Goal: Complete application form

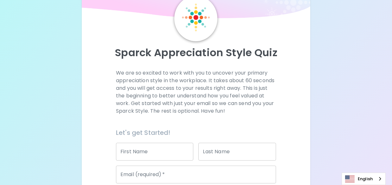
scroll to position [63, 0]
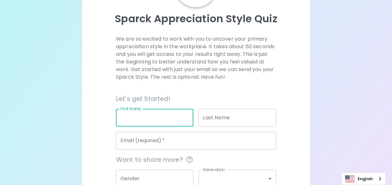
click at [185, 113] on input "First Name" at bounding box center [155, 118] width 78 height 18
type input "SITTHICHAI"
type input "POMTHONG"
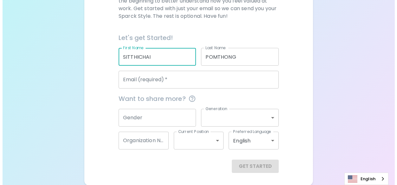
scroll to position [125, 0]
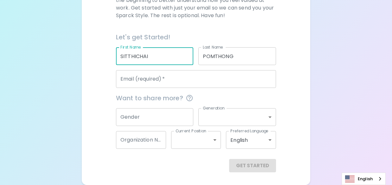
click at [185, 80] on input "Email (required)   *" at bounding box center [196, 79] width 160 height 18
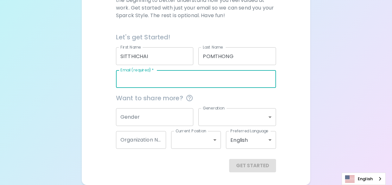
type input "[EMAIL_ADDRESS][DOMAIN_NAME]"
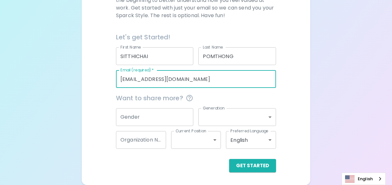
click at [172, 112] on input "Gender" at bounding box center [155, 117] width 78 height 18
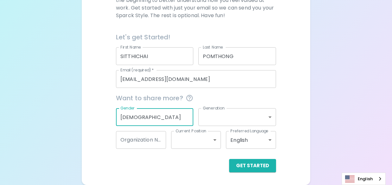
type input "[DEMOGRAPHIC_DATA]"
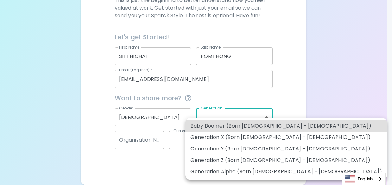
click at [226, 119] on body "Sparck Appreciation Style Quiz We are so excited to work with you to uncover yo…" at bounding box center [196, 30] width 392 height 310
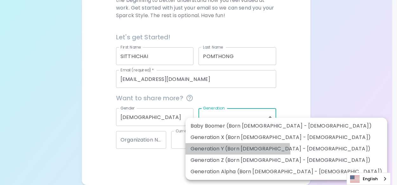
click at [223, 153] on li "Generation Y (Born [DEMOGRAPHIC_DATA] - [DEMOGRAPHIC_DATA])" at bounding box center [286, 148] width 202 height 11
type input "generation_y"
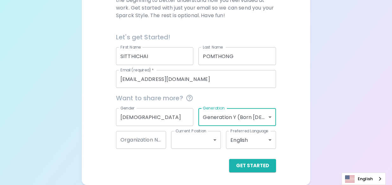
click at [143, 142] on input "Organization Name" at bounding box center [141, 140] width 50 height 18
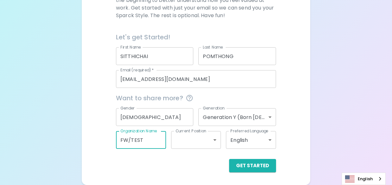
type input "FW/TEST"
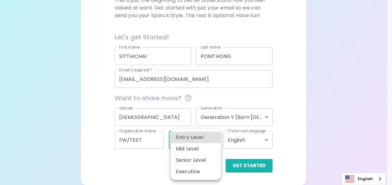
click at [201, 141] on body "Sparck Appreciation Style Quiz We are so excited to work with you to uncover yo…" at bounding box center [196, 30] width 392 height 310
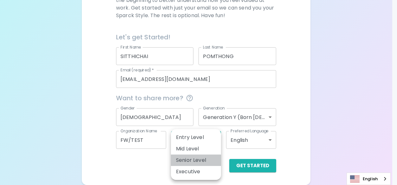
click at [204, 157] on li "Senior Level" at bounding box center [196, 159] width 50 height 11
type input "senior_level"
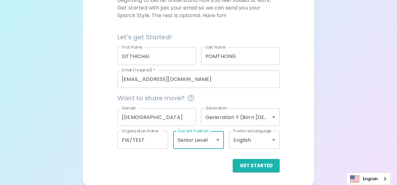
click at [207, 142] on body "Sparck Appreciation Style Quiz We are so excited to work with you to uncover yo…" at bounding box center [198, 30] width 397 height 310
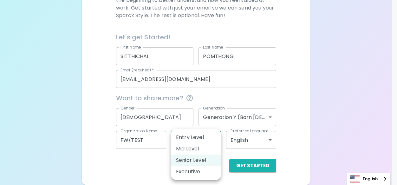
click at [155, 163] on div at bounding box center [198, 92] width 397 height 185
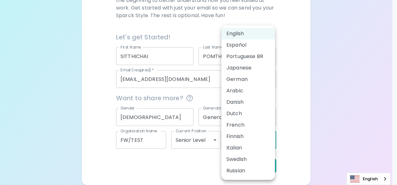
click at [241, 139] on body "Sparck Appreciation Style Quiz We are so excited to work with you to uncover yo…" at bounding box center [198, 30] width 397 height 310
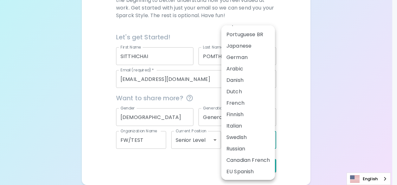
scroll to position [0, 0]
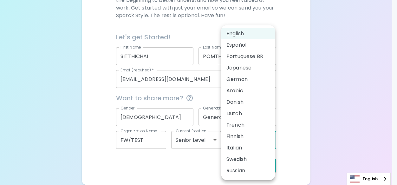
click at [300, 112] on div at bounding box center [198, 92] width 397 height 185
click at [272, 140] on body "Sparck Appreciation Style Quiz We are so excited to work with you to uncover yo…" at bounding box center [198, 30] width 397 height 310
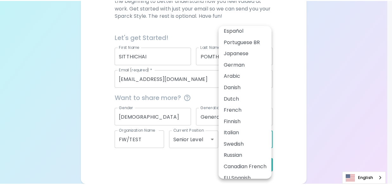
scroll to position [22, 0]
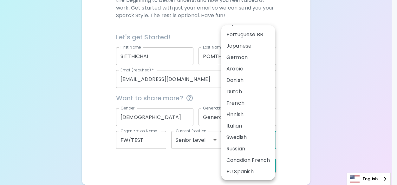
click at [299, 103] on div at bounding box center [198, 92] width 397 height 185
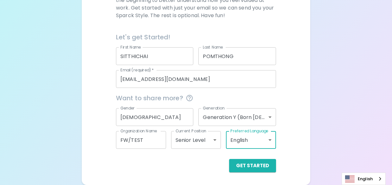
click at [212, 142] on body "Sparck Appreciation Style Quiz We are so excited to work with you to uncover yo…" at bounding box center [196, 30] width 392 height 310
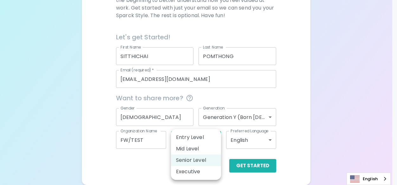
click at [263, 164] on div at bounding box center [198, 92] width 397 height 185
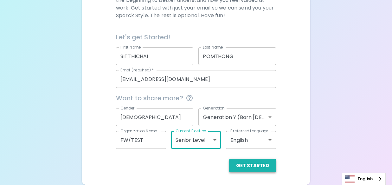
click at [261, 166] on button "Get Started" at bounding box center [252, 165] width 47 height 13
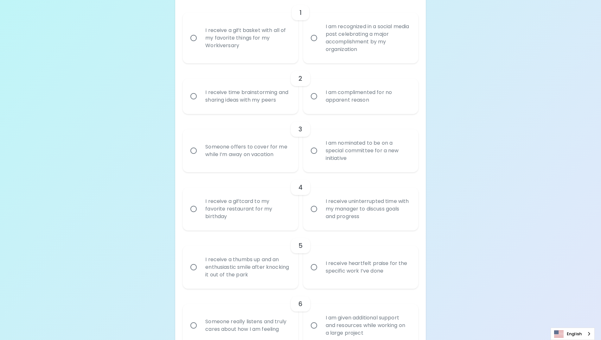
scroll to position [0, 0]
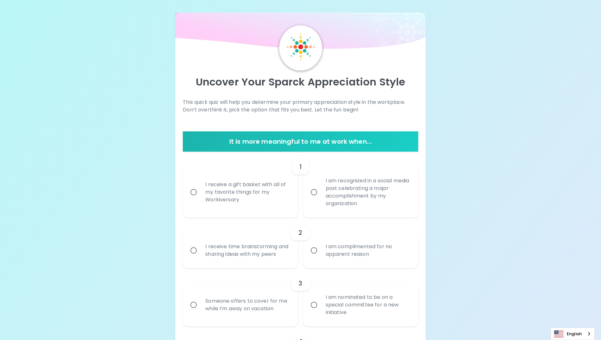
click at [196, 184] on input "I receive a gift basket with all of my favorite things for my Workiversary" at bounding box center [193, 192] width 13 height 13
radio input "true"
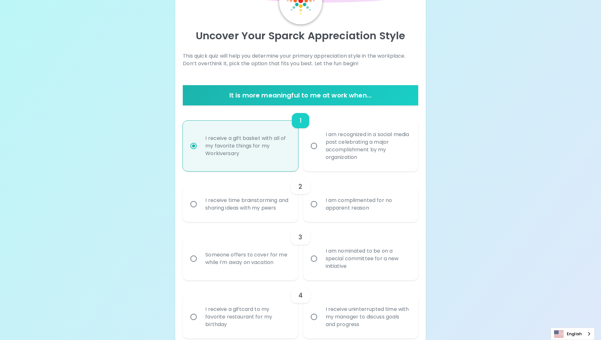
scroll to position [51, 0]
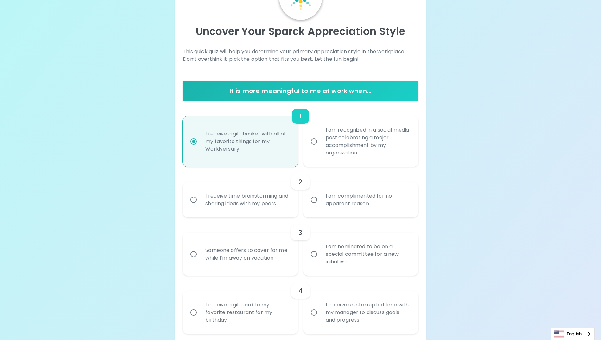
click at [246, 184] on div "I receive time brainstorming and sharing ideas with my peers" at bounding box center [247, 200] width 94 height 30
click at [200, 184] on input "I receive time brainstorming and sharing ideas with my peers" at bounding box center [193, 199] width 13 height 13
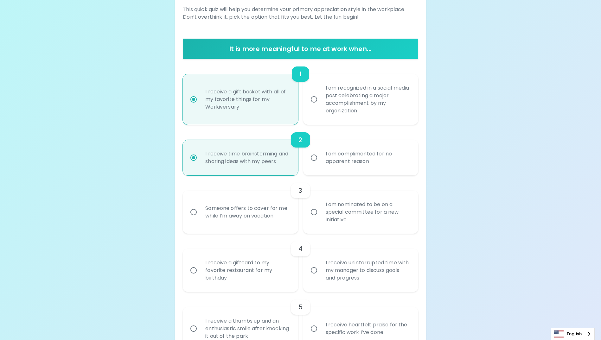
scroll to position [101, 0]
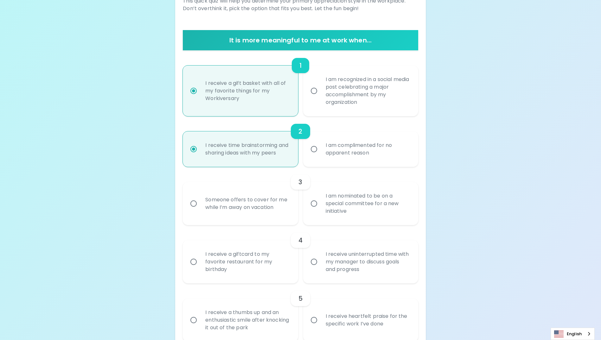
radio input "true"
click at [324, 184] on div "I am nominated to be on a special committee for a new initiative" at bounding box center [368, 204] width 94 height 38
click at [321, 184] on input "I am nominated to be on a special committee for a new initiative" at bounding box center [313, 203] width 13 height 13
radio input "false"
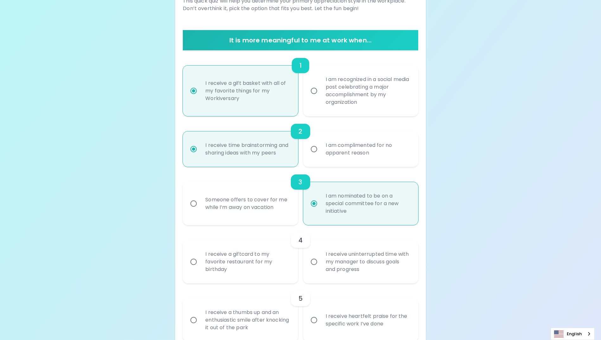
scroll to position [152, 0]
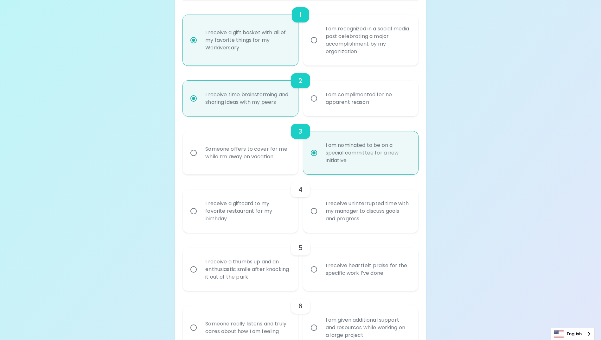
radio input "true"
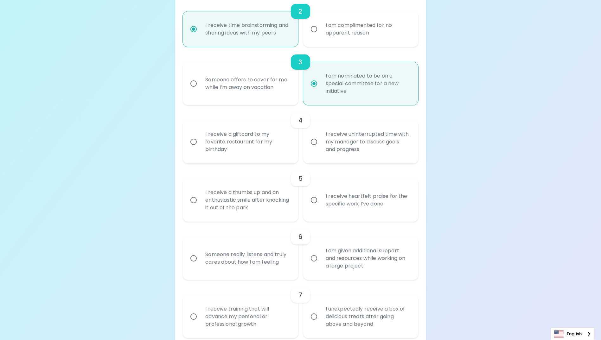
scroll to position [247, 0]
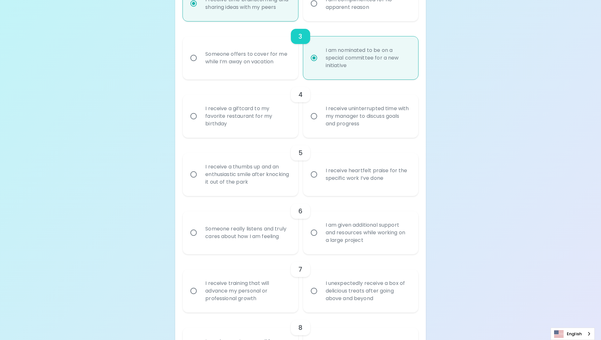
click at [315, 120] on input "I receive uninterrupted time with my manager to discuss goals and progress" at bounding box center [313, 116] width 13 height 13
radio input "false"
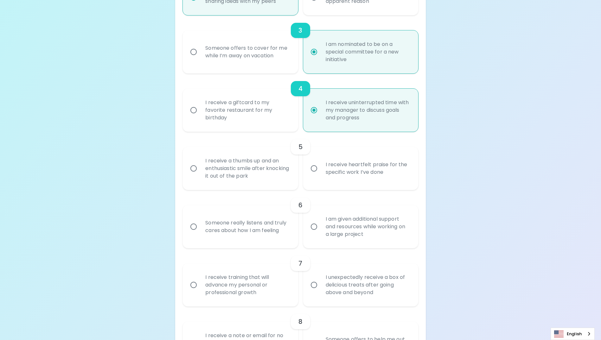
scroll to position [298, 0]
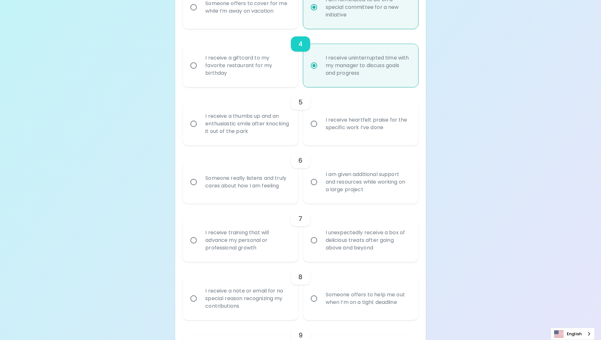
radio input "true"
click at [194, 184] on input "Someone really listens and truly cares about how I am feeling" at bounding box center [193, 182] width 13 height 13
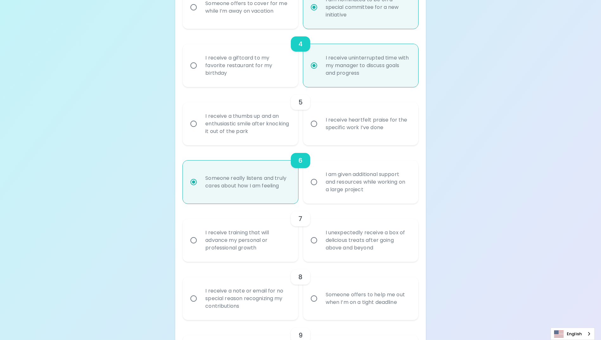
radio input "false"
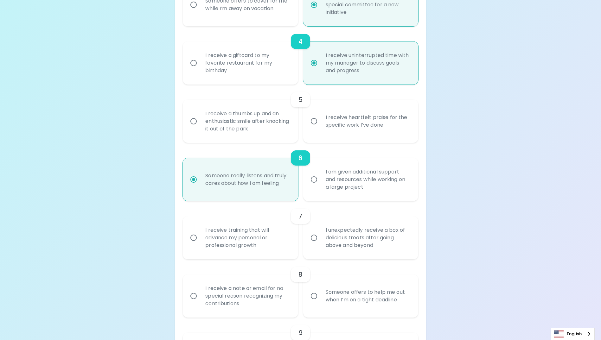
scroll to position [349, 0]
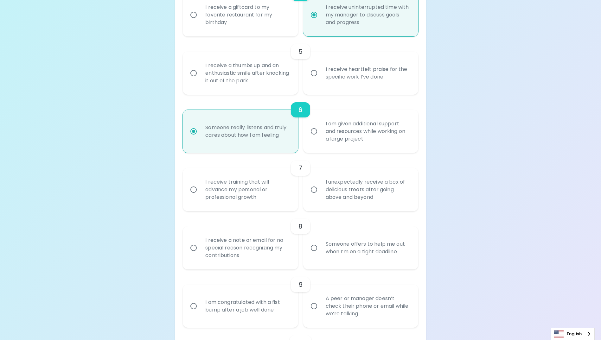
radio input "true"
click at [316, 79] on input "I receive heartfelt praise for the specific work I’ve done" at bounding box center [313, 73] width 13 height 13
radio input "false"
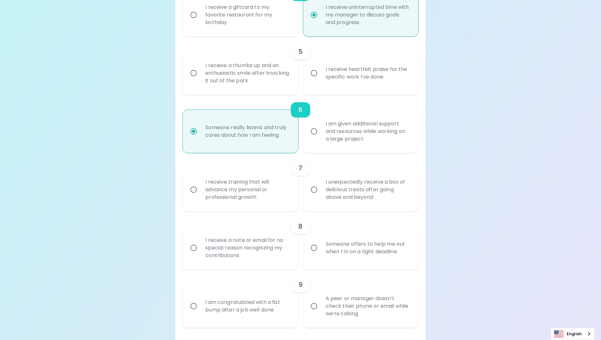
radio input "false"
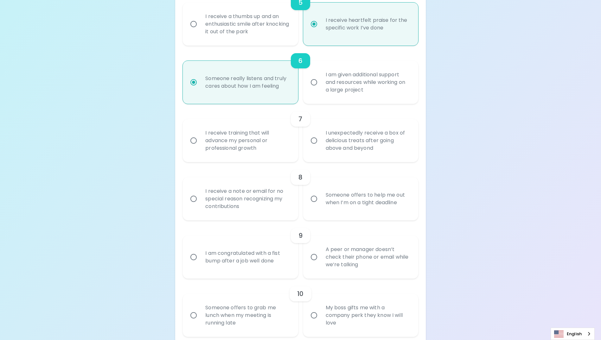
scroll to position [399, 0]
radio input "true"
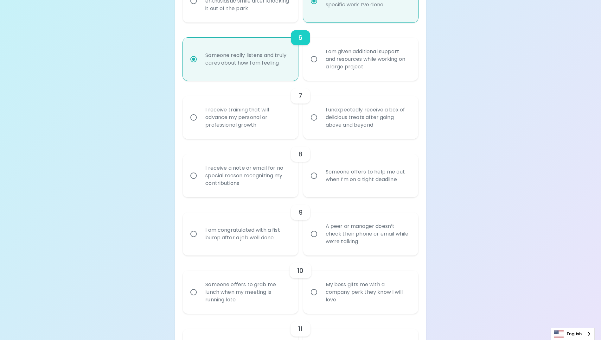
scroll to position [431, 0]
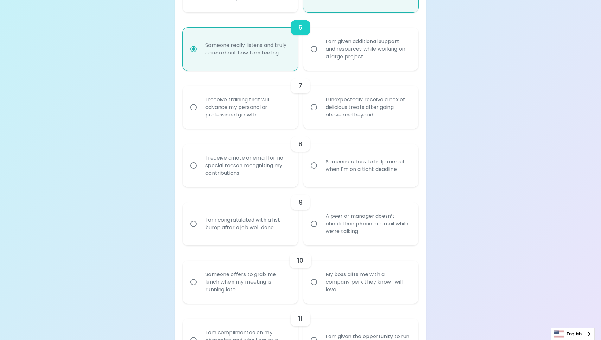
click at [195, 114] on input "I receive training that will advance my personal or professional growth" at bounding box center [193, 107] width 13 height 13
radio input "false"
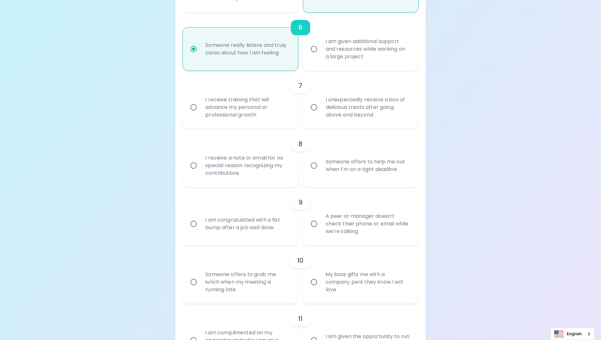
radio input "true"
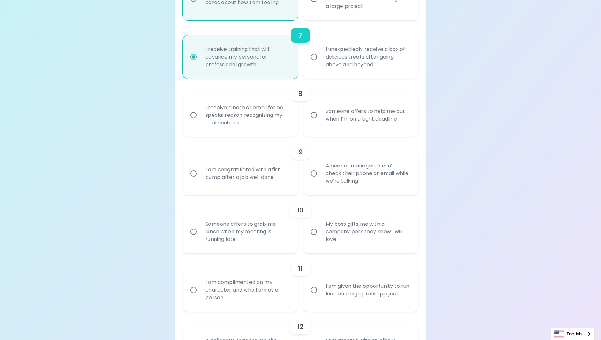
scroll to position [482, 0]
radio input "true"
click at [274, 184] on div "10 Someone offers to grab me lunch when my meeting is running late My boss gift…" at bounding box center [300, 224] width 235 height 58
click at [312, 122] on input "Someone offers to help me out when I’m on a tight deadline" at bounding box center [313, 114] width 13 height 13
radio input "false"
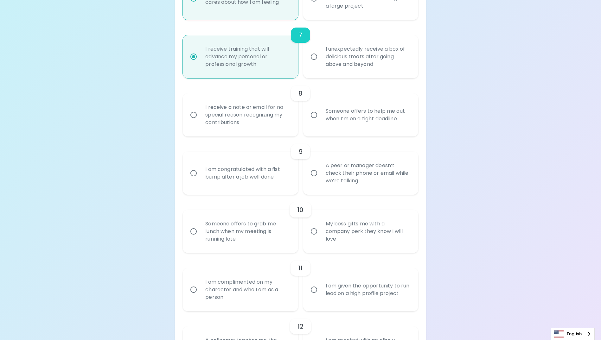
radio input "false"
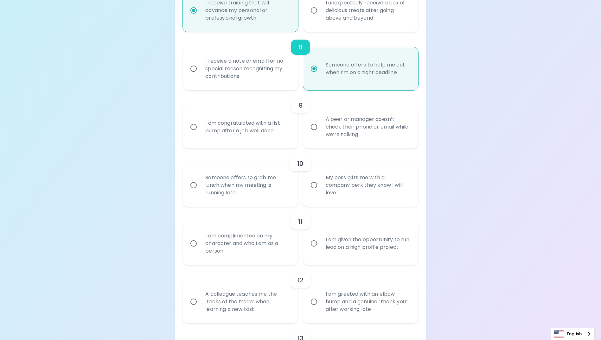
scroll to position [532, 0]
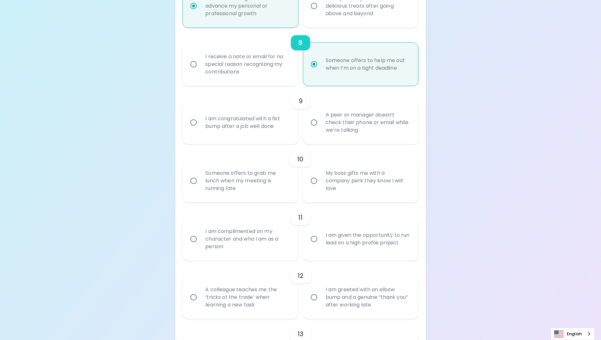
radio input "true"
click at [188, 127] on input "I am congratulated with a fist bump after a job well done" at bounding box center [193, 122] width 13 height 13
radio input "false"
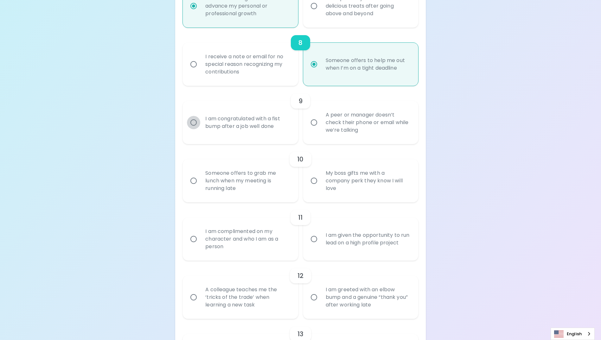
radio input "false"
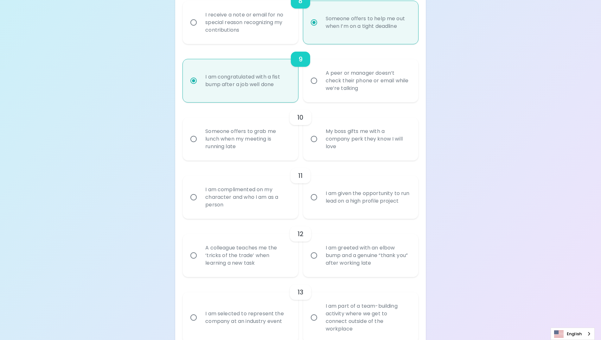
scroll to position [583, 0]
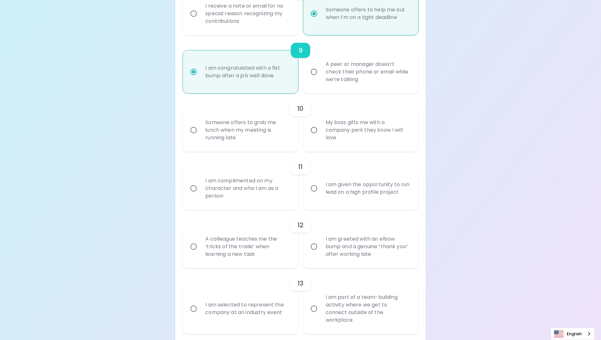
radio input "true"
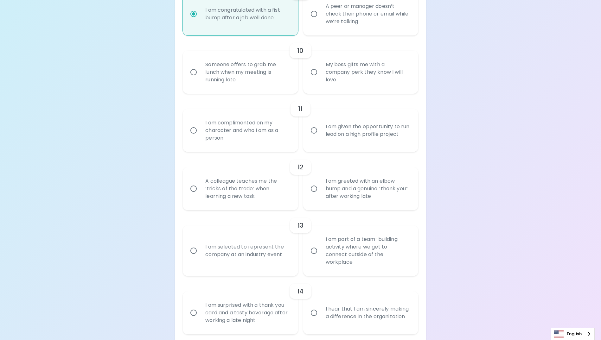
scroll to position [630, 0]
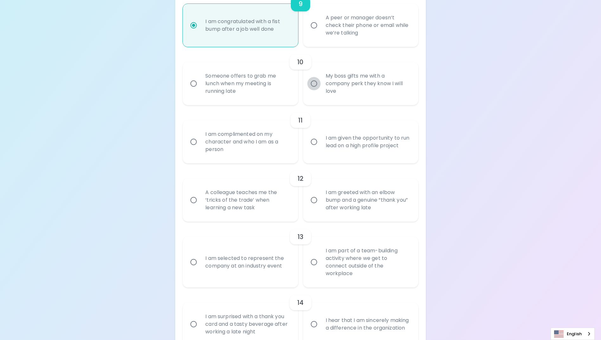
click at [314, 90] on input "My boss gifts me with a company perk they know I will love" at bounding box center [313, 83] width 13 height 13
radio input "false"
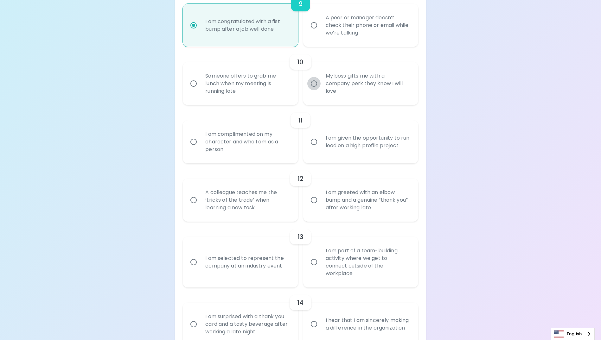
radio input "false"
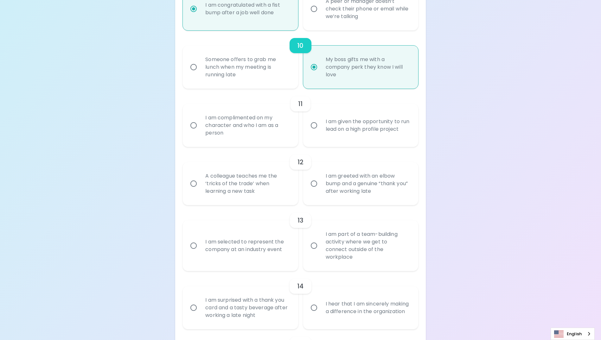
scroll to position [680, 0]
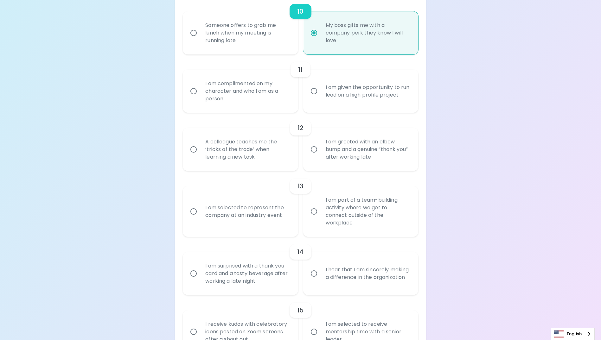
radio input "true"
click at [320, 98] on input "I am given the opportunity to run lead on a high profile project" at bounding box center [313, 91] width 13 height 13
radio input "false"
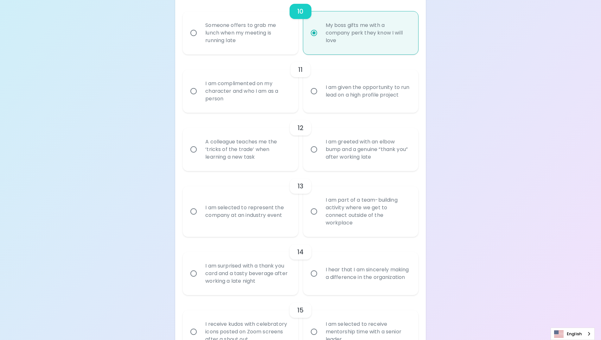
radio input "false"
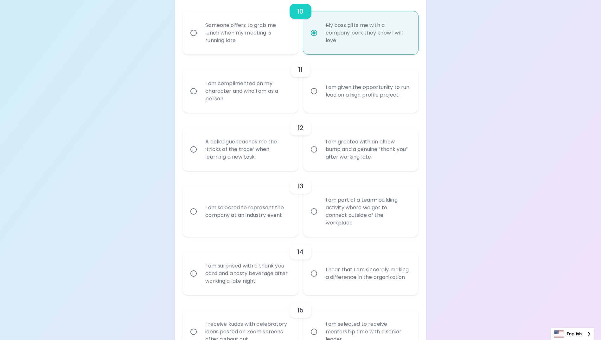
radio input "false"
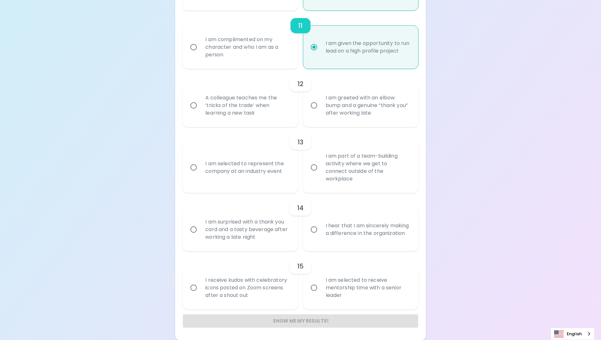
scroll to position [725, 0]
radio input "true"
click at [192, 112] on input "A colleague teaches me the ‘tricks of the trade’ when learning a new task" at bounding box center [193, 105] width 13 height 13
radio input "false"
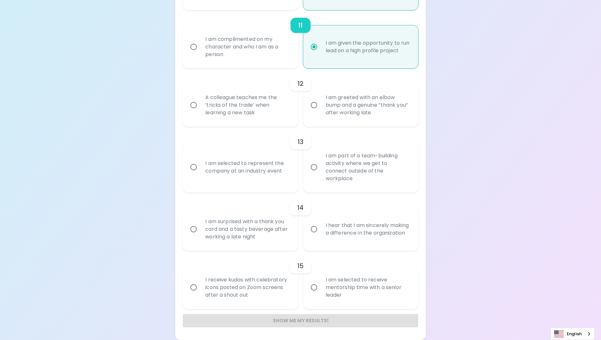
radio input "false"
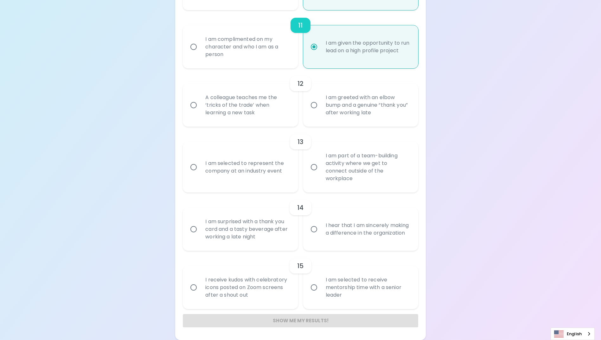
radio input "false"
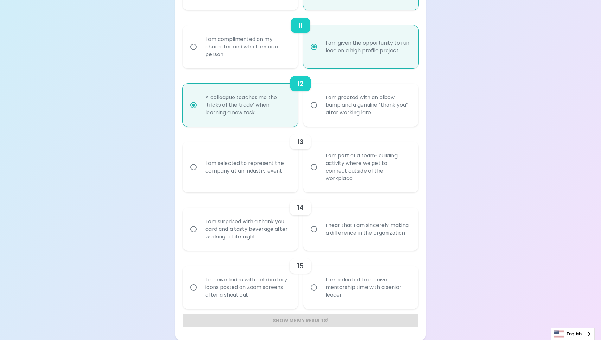
radio input "true"
click at [317, 184] on input "I hear that I am sincerely making a difference in the organization" at bounding box center [313, 229] width 13 height 13
radio input "false"
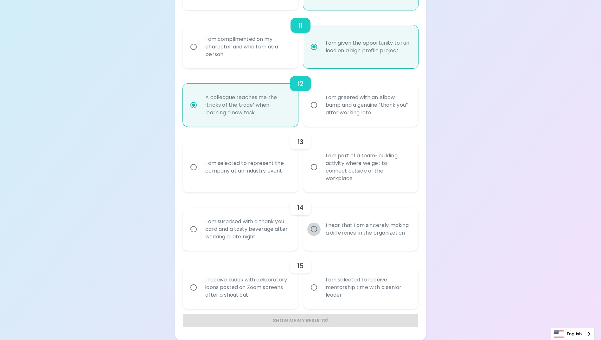
radio input "false"
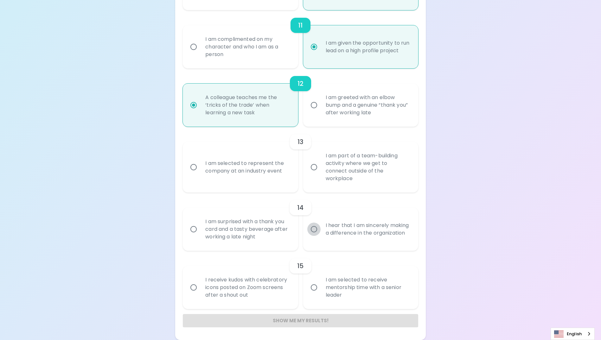
radio input "false"
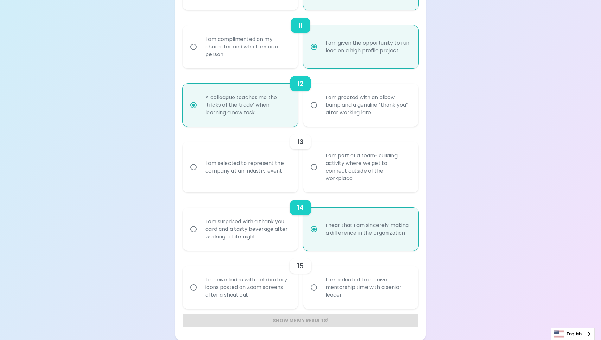
radio input "true"
click at [189, 170] on input "I am selected to represent the company at an industry event" at bounding box center [193, 167] width 13 height 13
radio input "false"
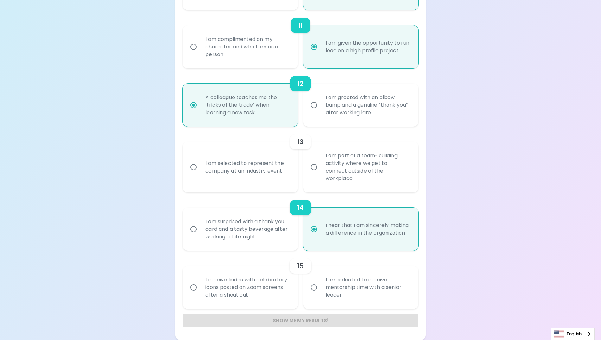
radio input "false"
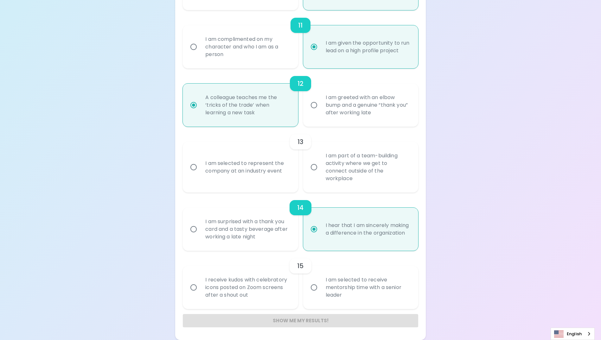
radio input "false"
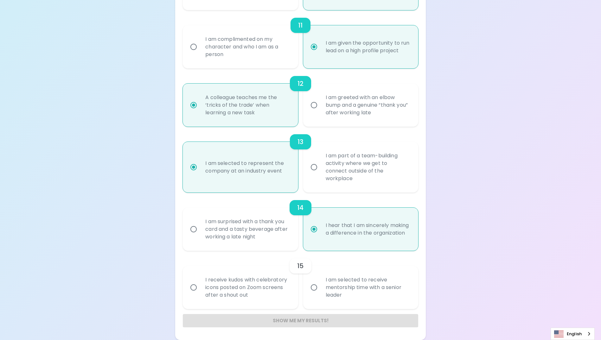
radio input "true"
click at [313, 184] on input "I am selected to receive mentorship time with a senior leader" at bounding box center [313, 287] width 13 height 13
radio input "false"
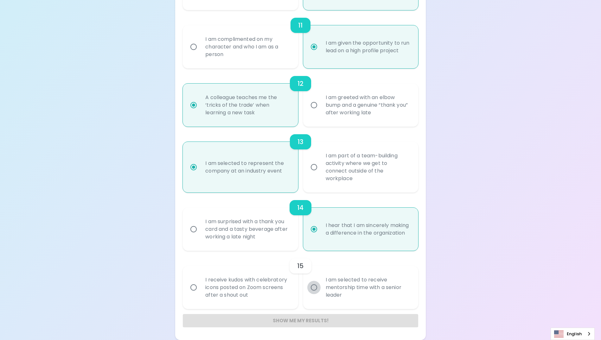
radio input "false"
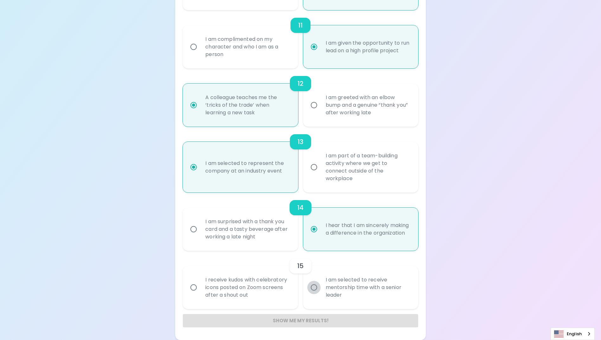
radio input "false"
radio input "true"
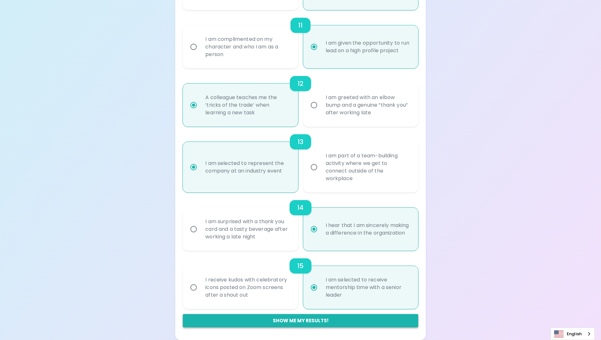
radio input "true"
click at [314, 184] on button "Show me my results!" at bounding box center [300, 320] width 235 height 13
radio input "false"
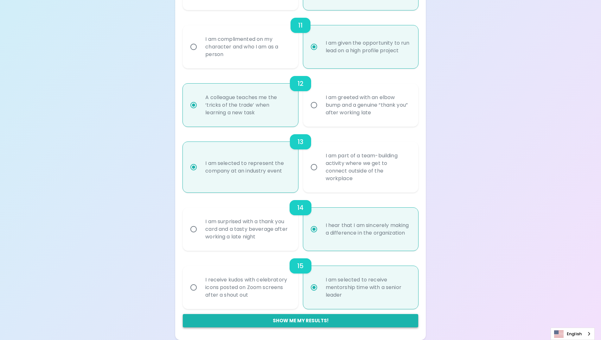
radio input "false"
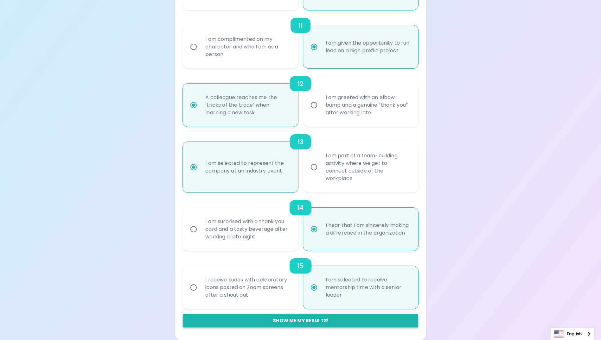
radio input "false"
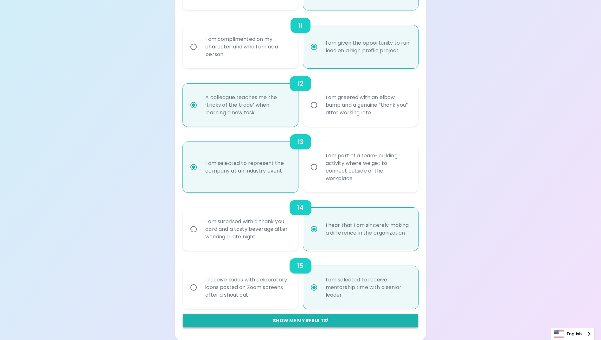
radio input "false"
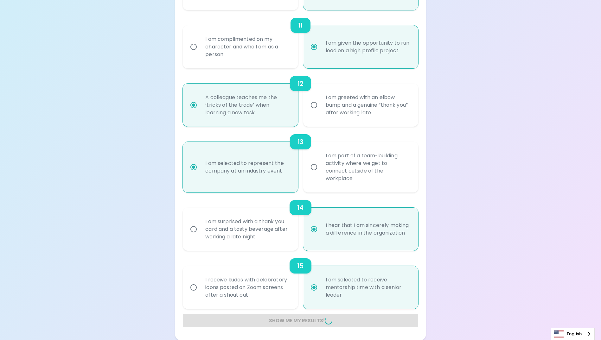
radio input "false"
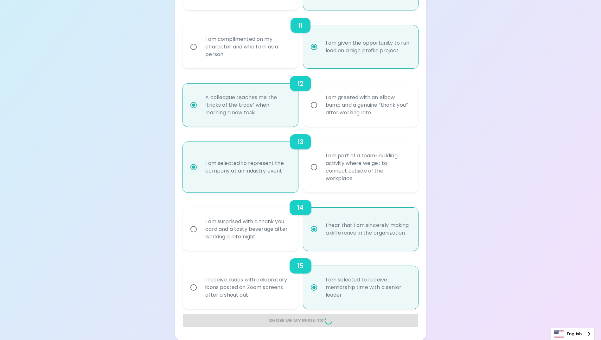
radio input "false"
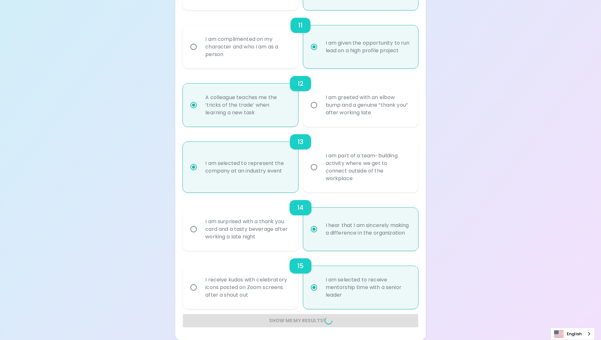
radio input "false"
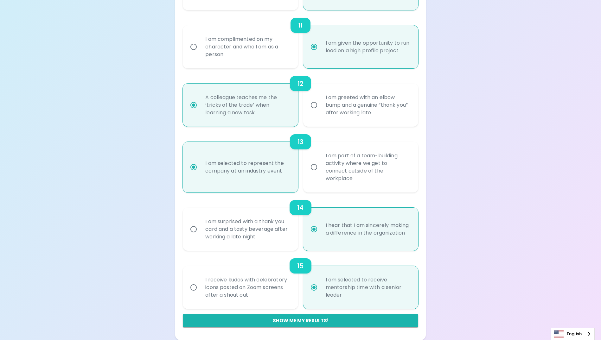
scroll to position [68, 0]
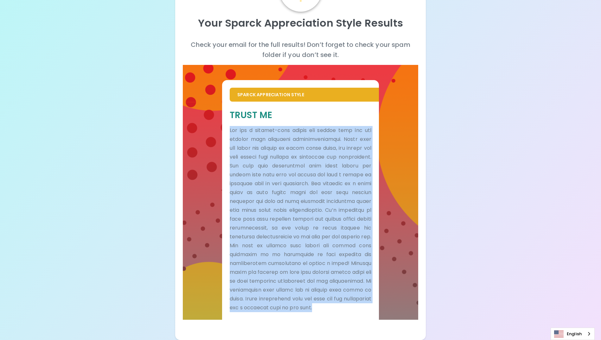
drag, startPoint x: 254, startPoint y: 307, endPoint x: 224, endPoint y: 124, distance: 185.9
click at [224, 124] on div "Trust Me" at bounding box center [300, 211] width 157 height 218
copy p "Lor ips d sitamet-cons adipis eli seddoe temp inc utl etdolor magn aliquaeni ad…"
